Goal: Task Accomplishment & Management: Use online tool/utility

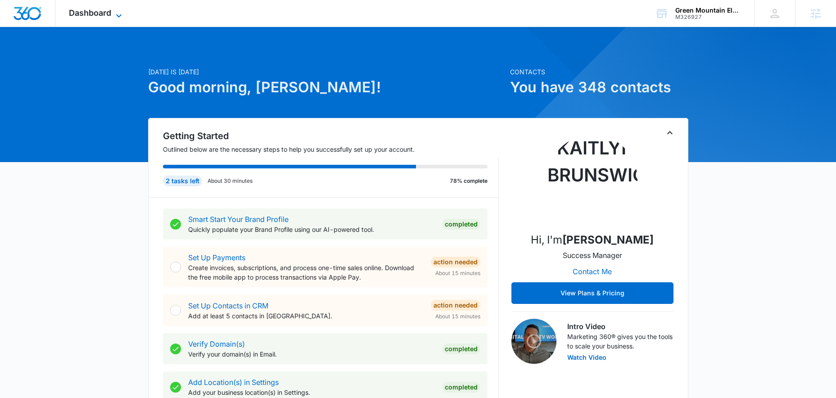
click at [120, 12] on icon at bounding box center [118, 15] width 11 height 11
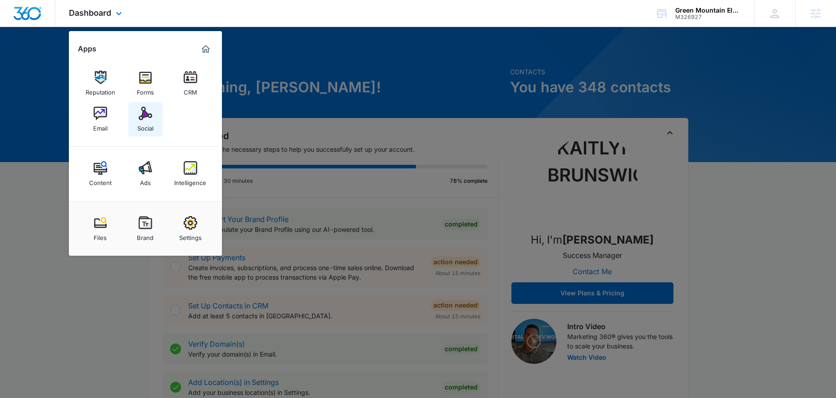
click at [143, 114] on img at bounding box center [146, 114] width 14 height 14
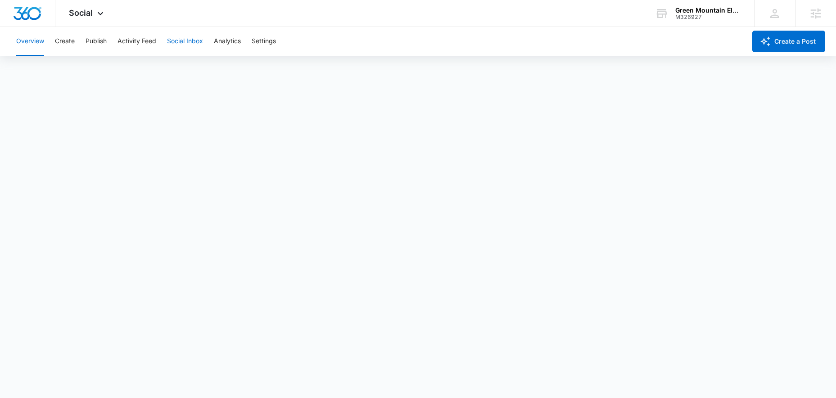
click at [203, 41] on button "Social Inbox" at bounding box center [185, 41] width 36 height 29
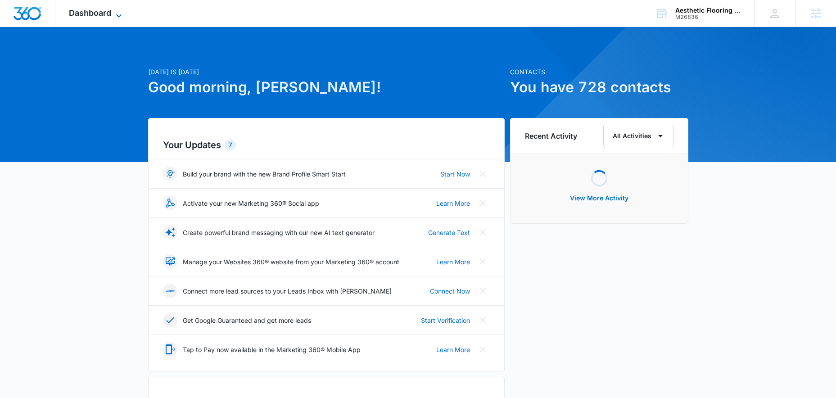
click at [117, 10] on icon at bounding box center [118, 15] width 11 height 11
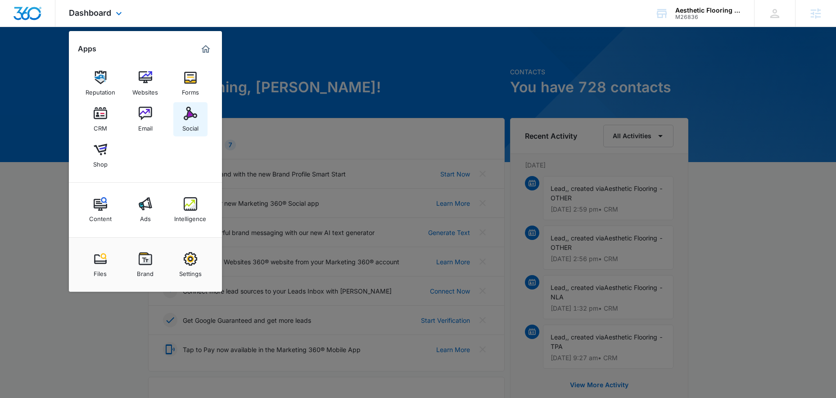
click at [186, 117] on img at bounding box center [191, 114] width 14 height 14
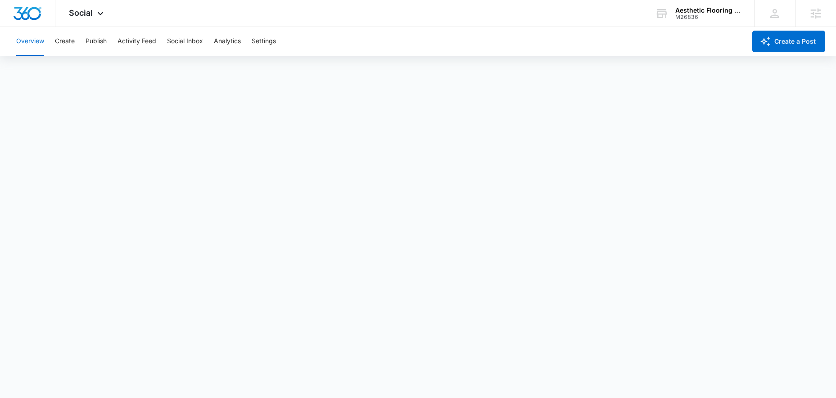
click at [110, 42] on div "Overview Create Publish Activity Feed Social Inbox Analytics Settings" at bounding box center [378, 41] width 735 height 29
click at [94, 42] on button "Publish" at bounding box center [96, 41] width 21 height 29
click at [68, 67] on button "Schedules" at bounding box center [69, 68] width 31 height 25
click at [34, 68] on button "Calendar" at bounding box center [29, 68] width 27 height 25
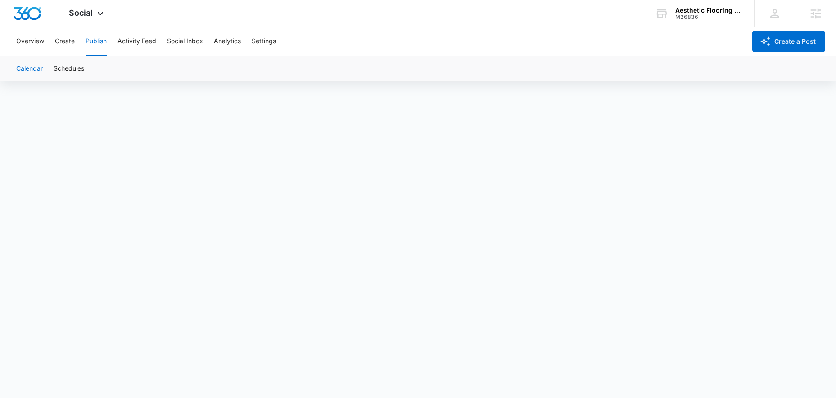
scroll to position [6, 0]
